Goal: Task Accomplishment & Management: Complete application form

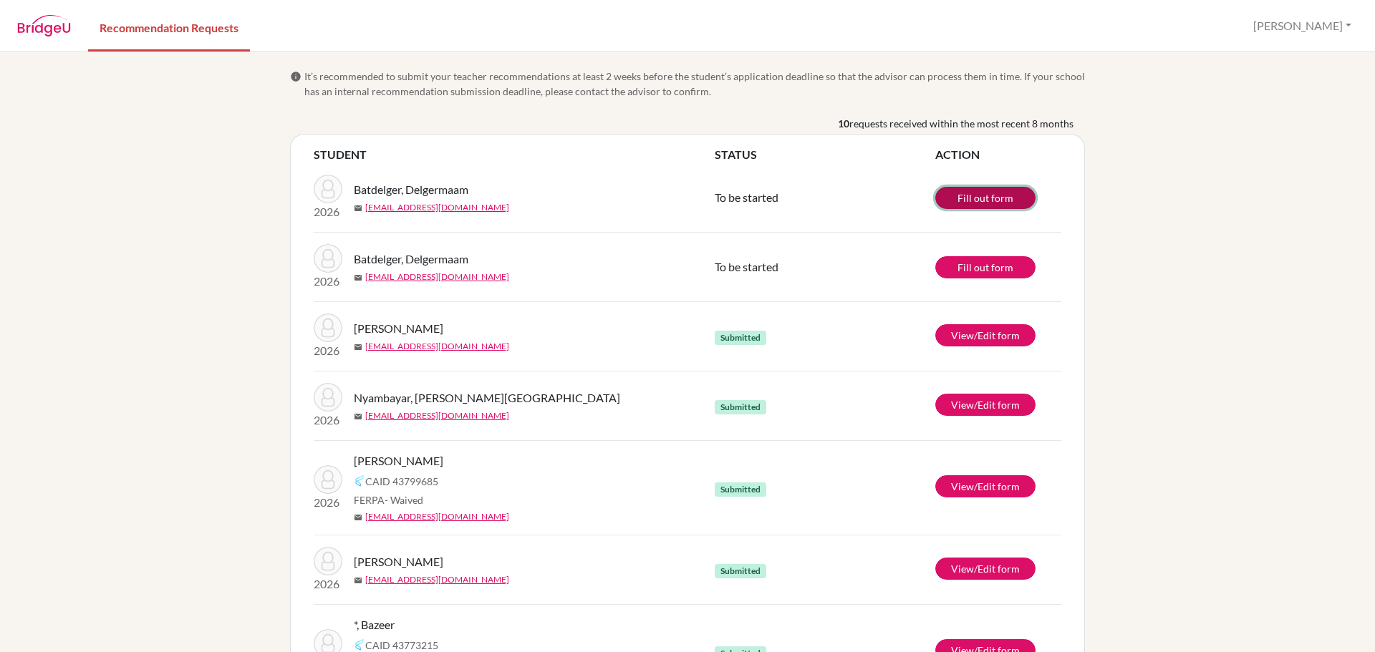
click at [978, 199] on link "Fill out form" at bounding box center [985, 198] width 100 height 22
click at [987, 199] on link "Fill out form" at bounding box center [985, 198] width 100 height 22
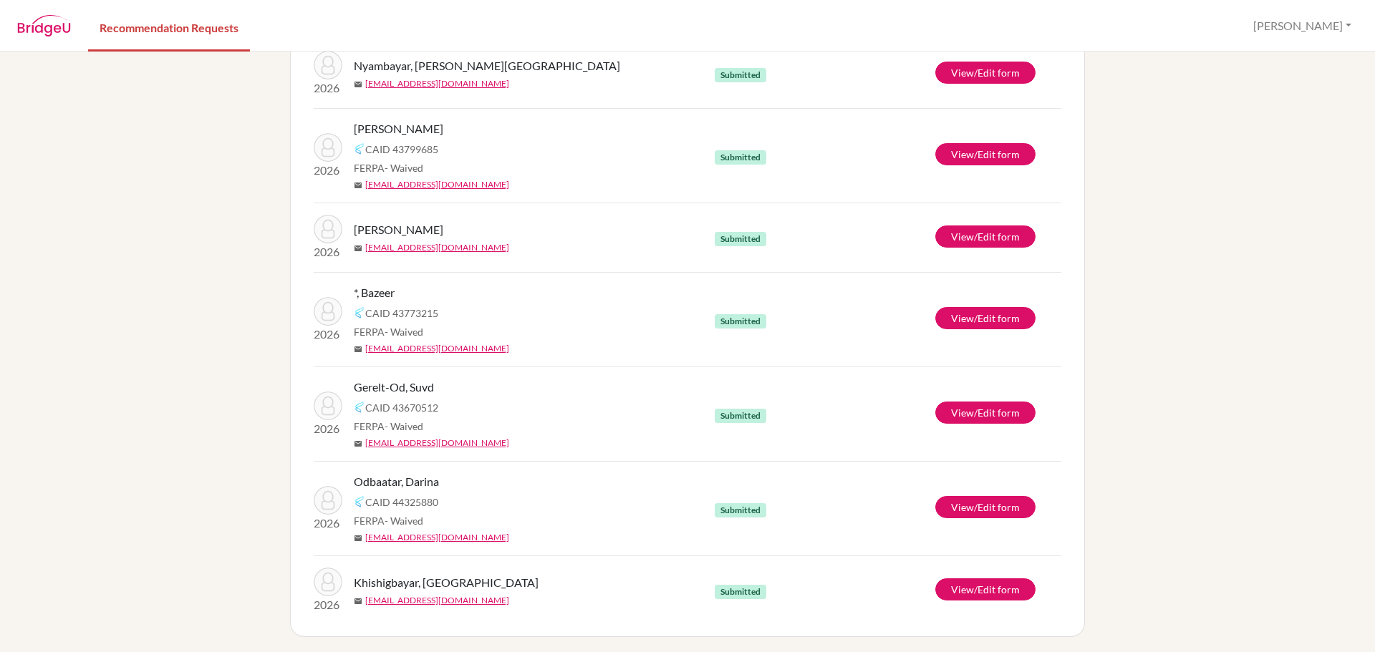
scroll to position [334, 0]
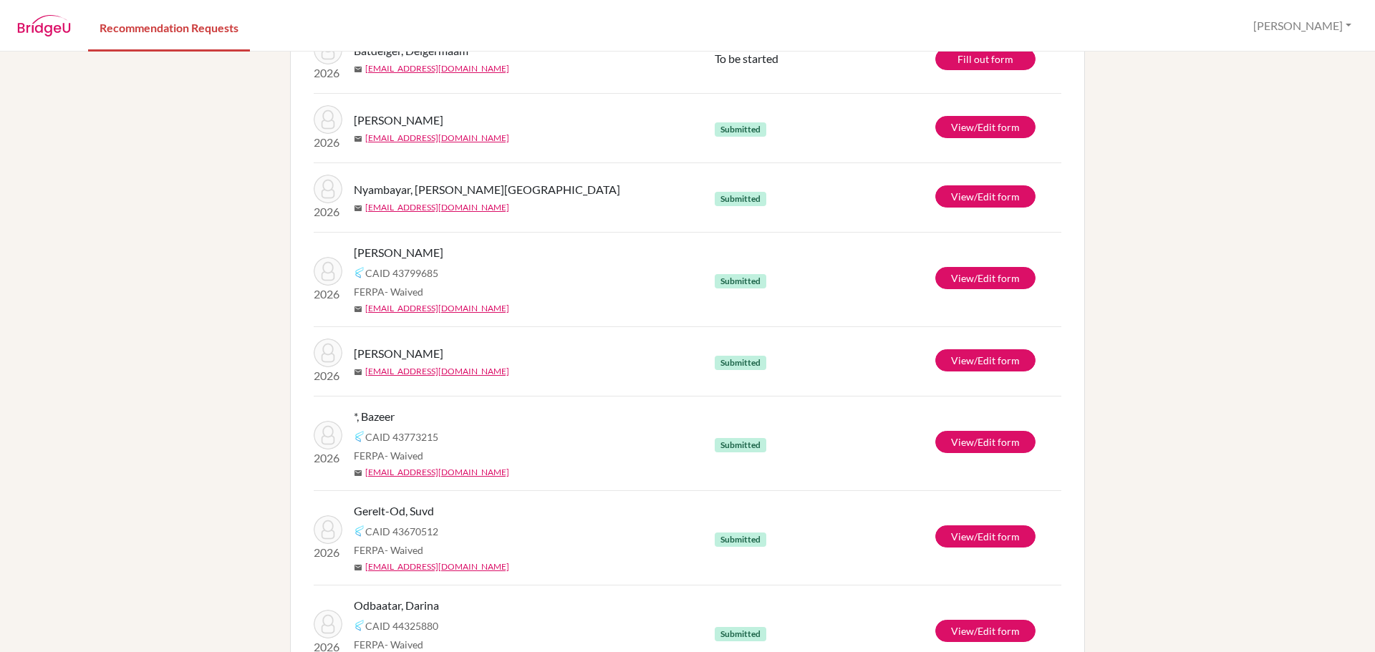
scroll to position [215, 0]
